Goal: Check status: Check status

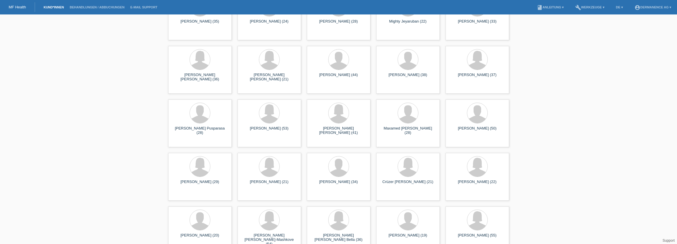
scroll to position [313, 0]
click at [183, 143] on span "Anzeigen" at bounding box center [185, 142] width 16 height 4
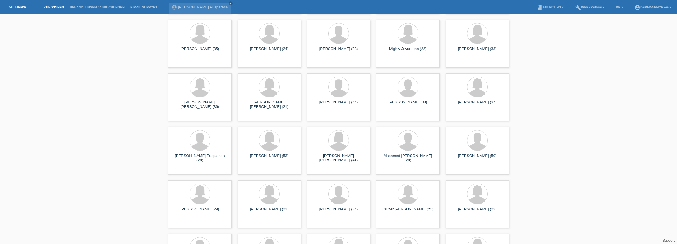
scroll to position [313, 0]
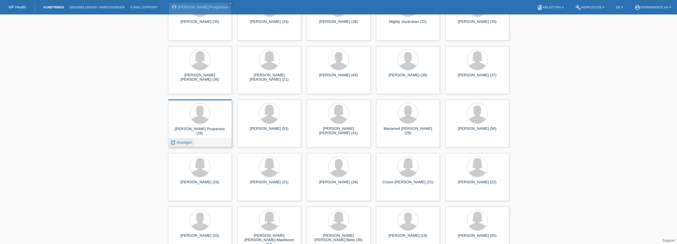
click at [185, 142] on span "Anzeigen" at bounding box center [185, 142] width 16 height 4
